Goal: Task Accomplishment & Management: Use online tool/utility

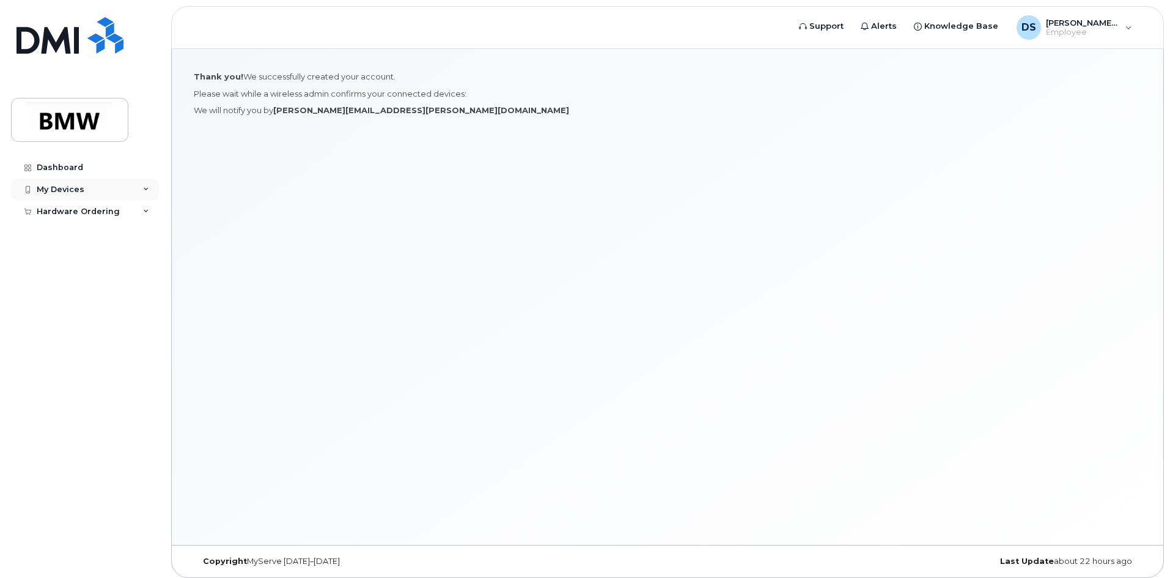
click at [142, 189] on div "My Devices" at bounding box center [85, 190] width 148 height 22
click at [74, 194] on div "My Devices" at bounding box center [85, 190] width 148 height 22
click at [68, 168] on div "Dashboard" at bounding box center [60, 168] width 46 height 10
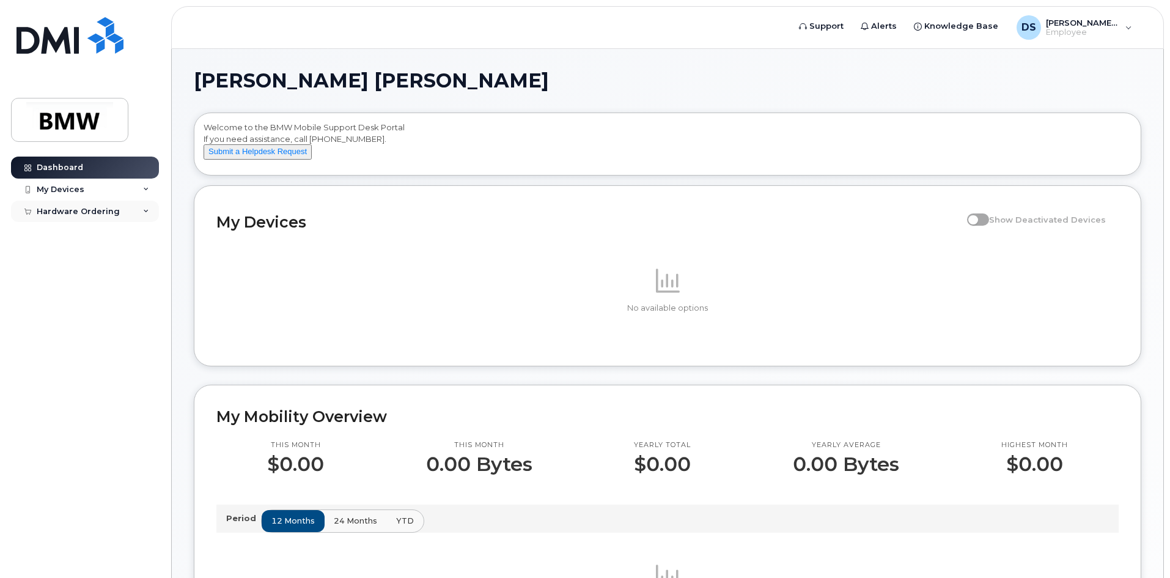
click at [103, 214] on div "Hardware Ordering" at bounding box center [78, 212] width 83 height 10
click at [67, 230] on div "New Order" at bounding box center [65, 233] width 46 height 11
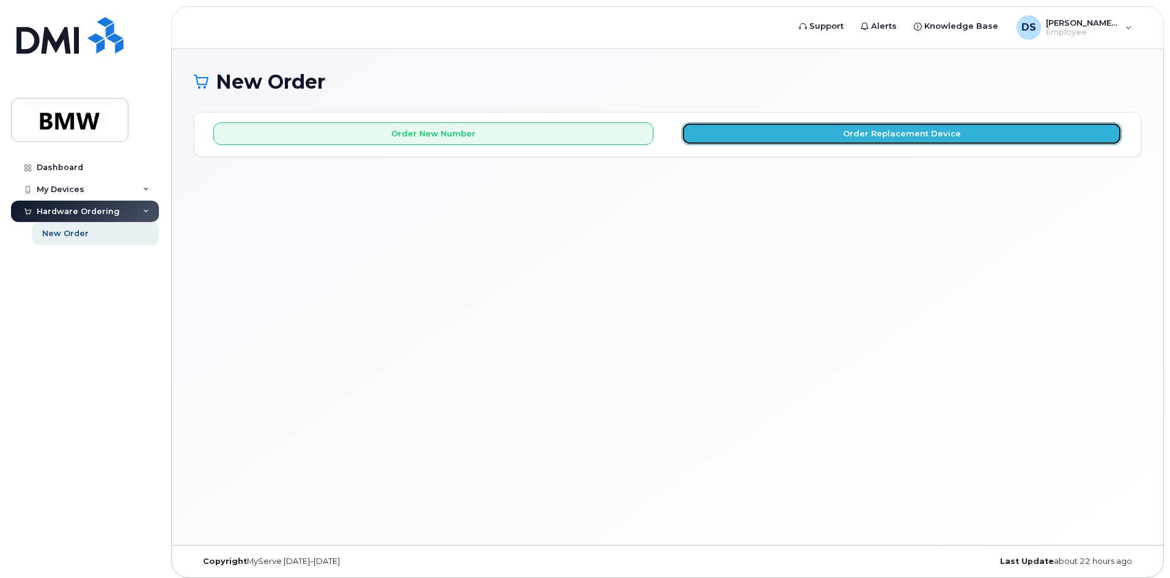
click at [857, 138] on button "Order Replacement Device" at bounding box center [902, 133] width 440 height 23
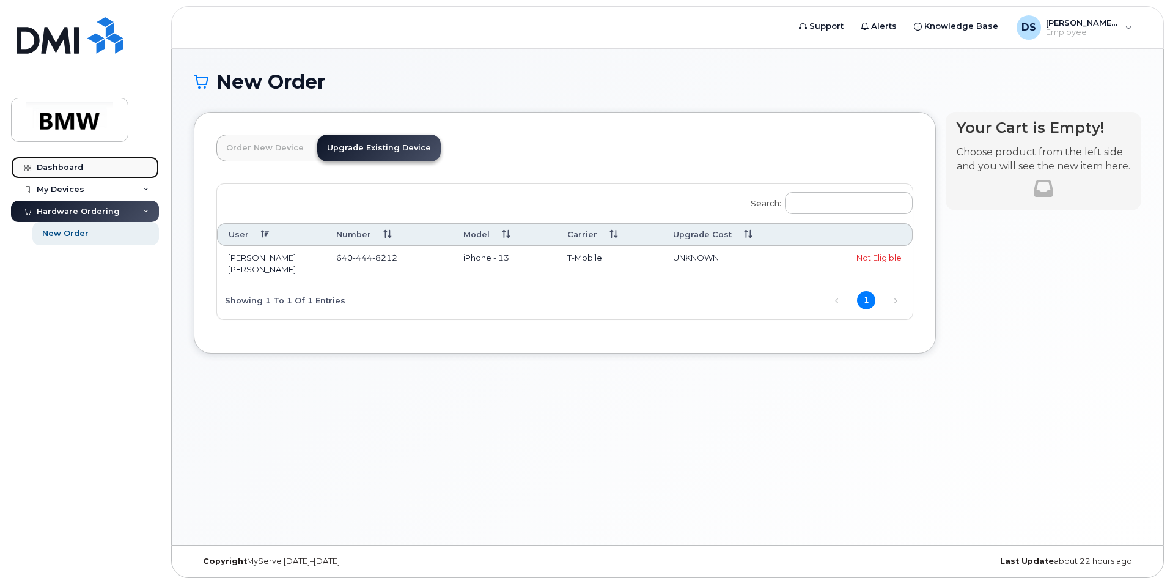
click at [69, 168] on div "Dashboard" at bounding box center [60, 168] width 46 height 10
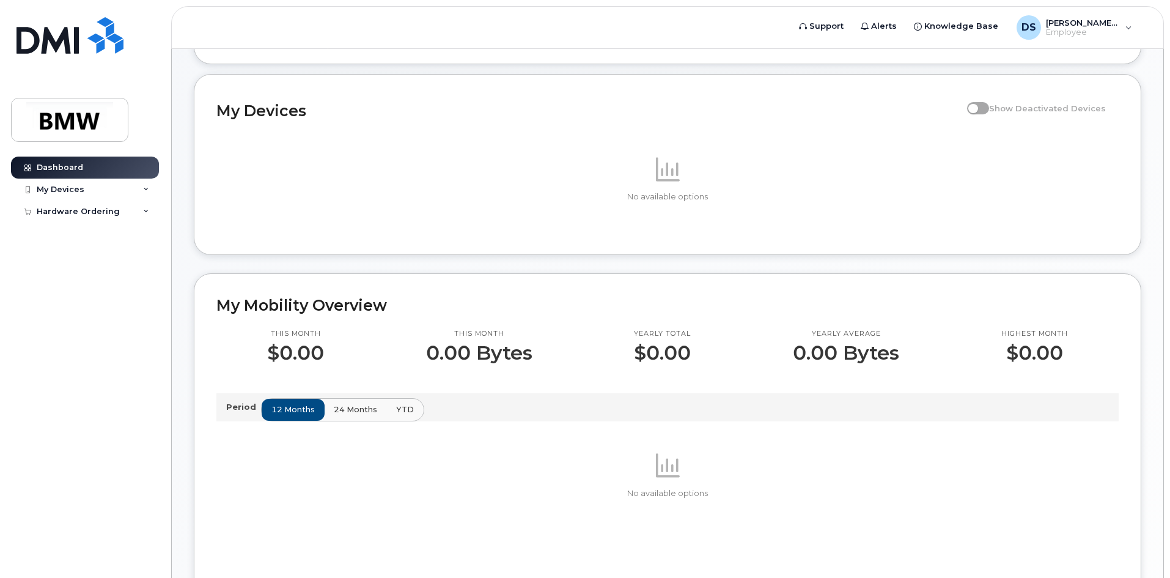
scroll to position [122, 0]
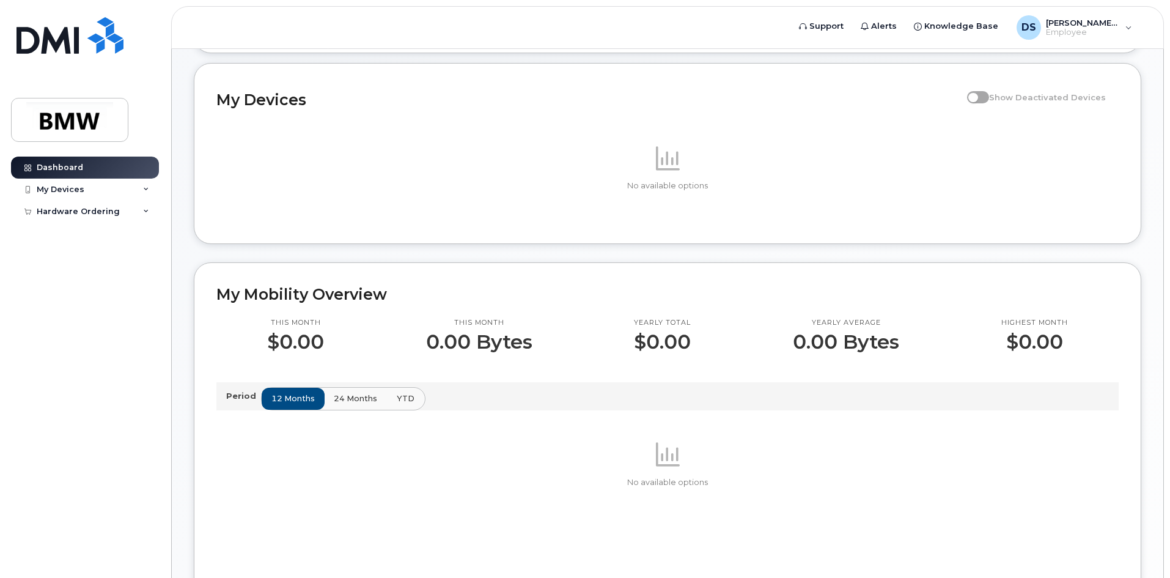
click at [397, 404] on span "YTD" at bounding box center [406, 399] width 18 height 12
click at [1124, 27] on div "DS Donnie Sam Employee" at bounding box center [1074, 27] width 133 height 24
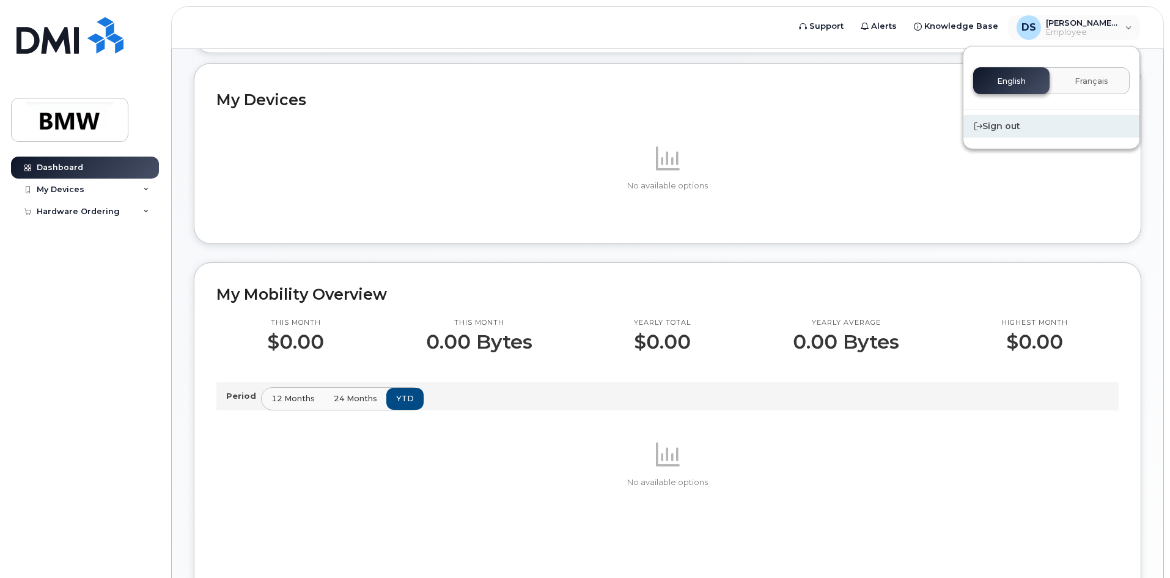
click at [1014, 125] on div "Sign out" at bounding box center [1052, 126] width 176 height 23
